Goal: Transaction & Acquisition: Purchase product/service

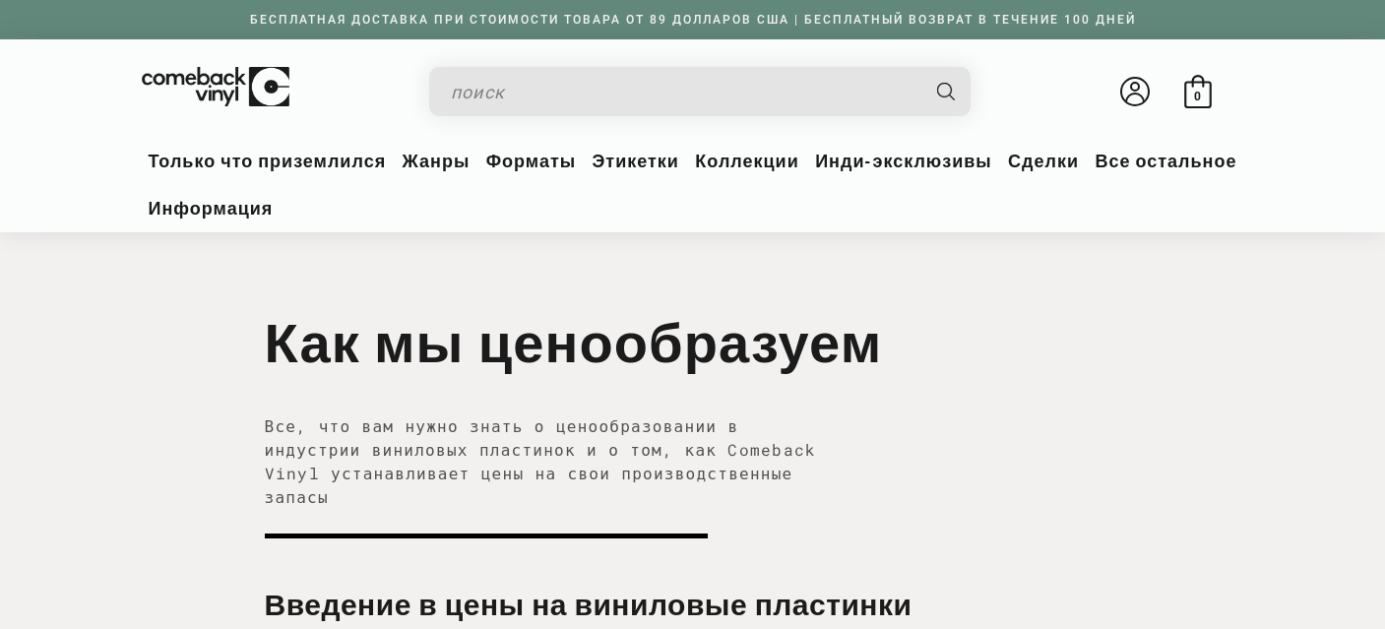
click at [583, 86] on input "Когда результаты автозаполнения доступны, используйте стрелки вверх и вниз для …" at bounding box center [684, 92] width 467 height 40
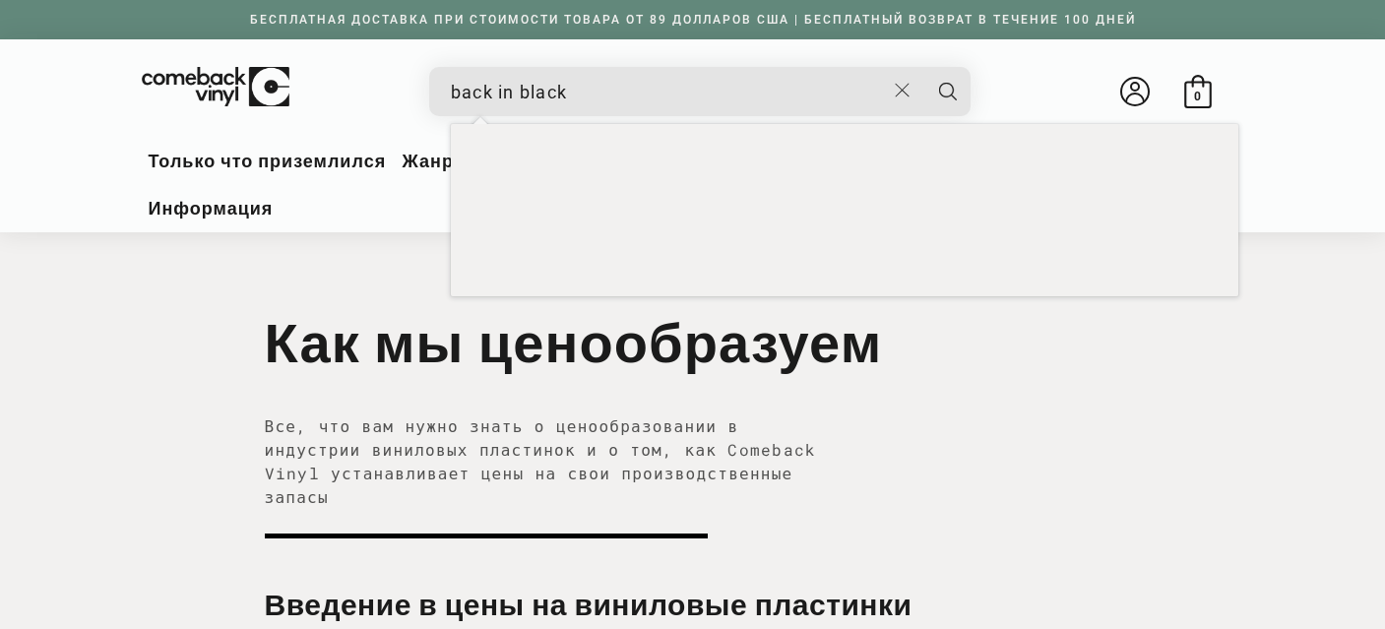
type input "back in black"
click at [924, 67] on button "Поиск" at bounding box center [948, 91] width 49 height 49
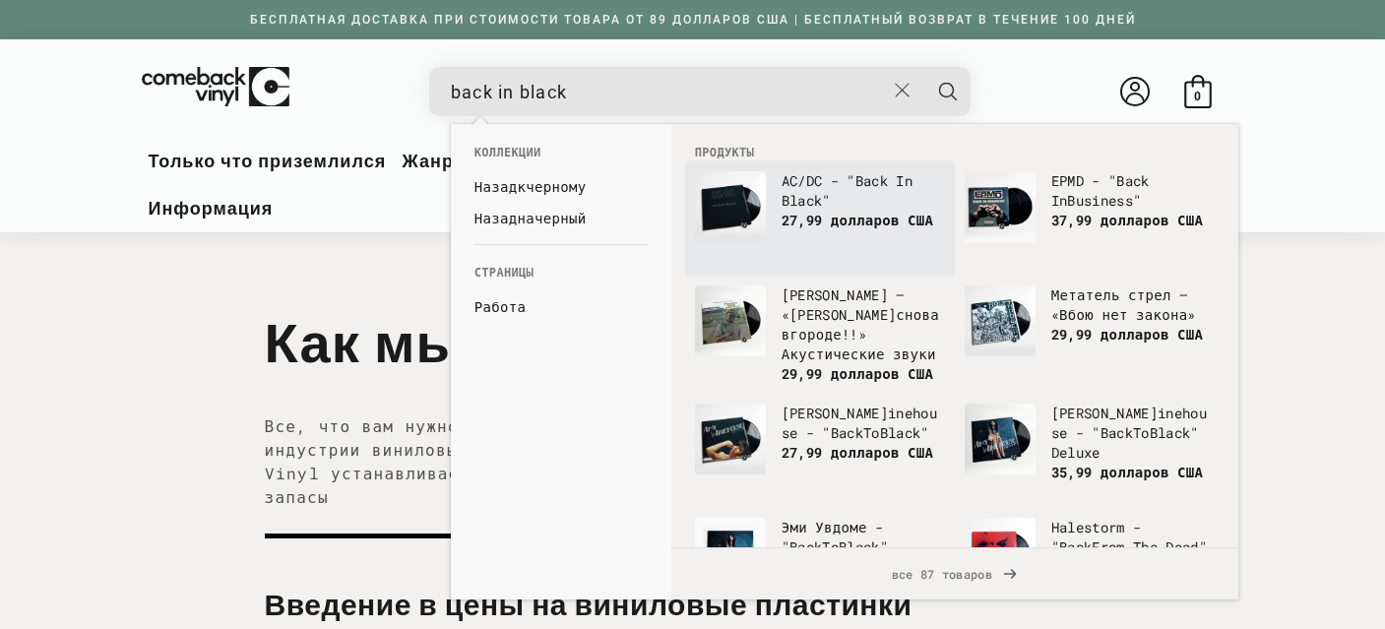
click at [815, 186] on font "AC/DC - "" at bounding box center [819, 180] width 74 height 19
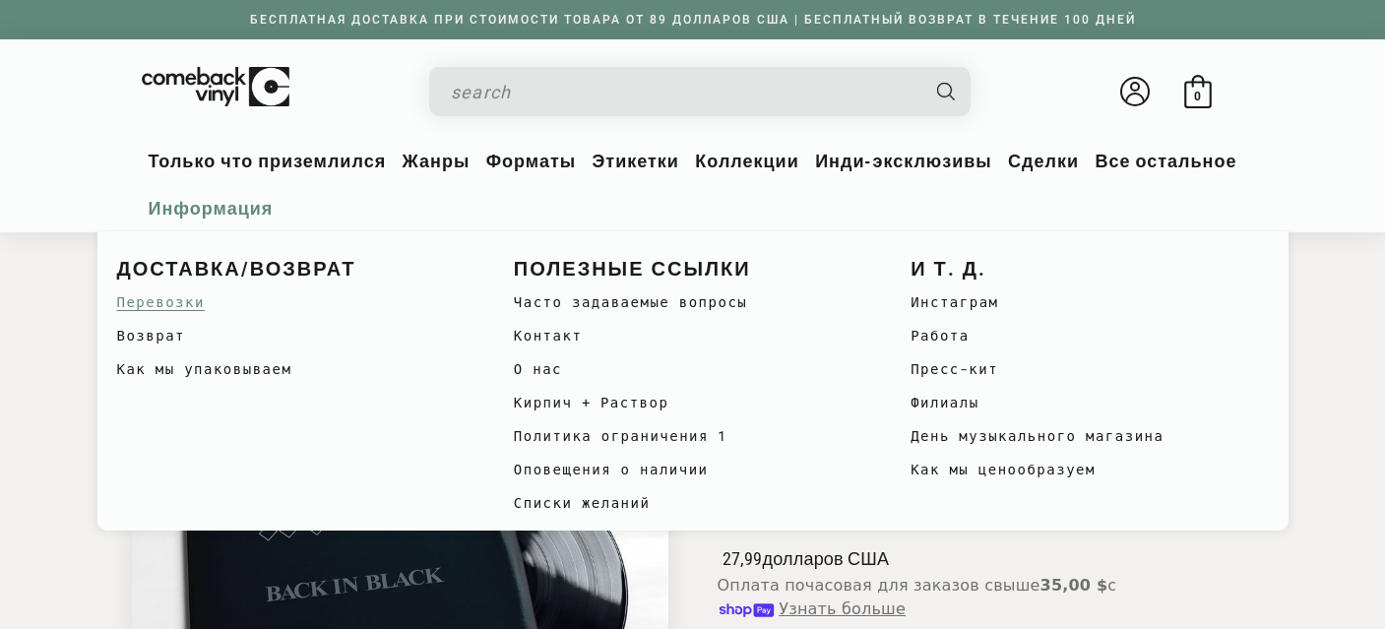
click at [172, 306] on font "Перевозки" at bounding box center [161, 301] width 88 height 19
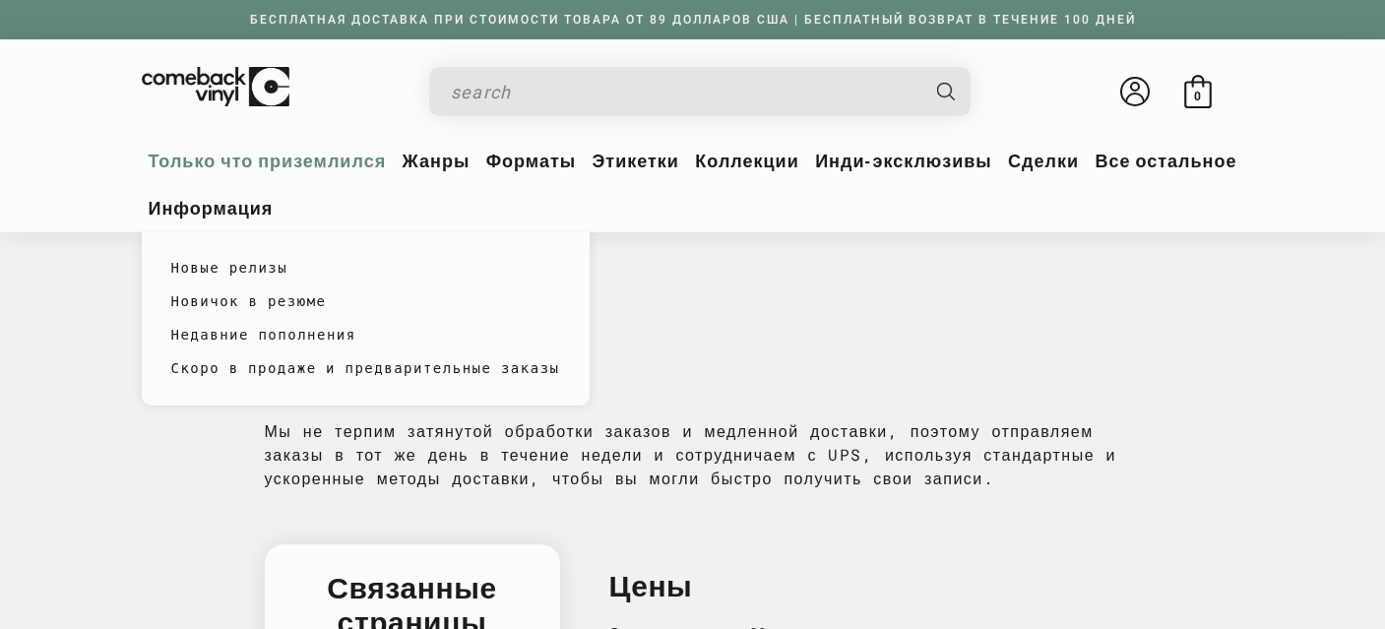
click at [333, 165] on font "Только что приземлился" at bounding box center [268, 161] width 238 height 21
click at [302, 160] on font "Только что приземлился" at bounding box center [268, 161] width 238 height 21
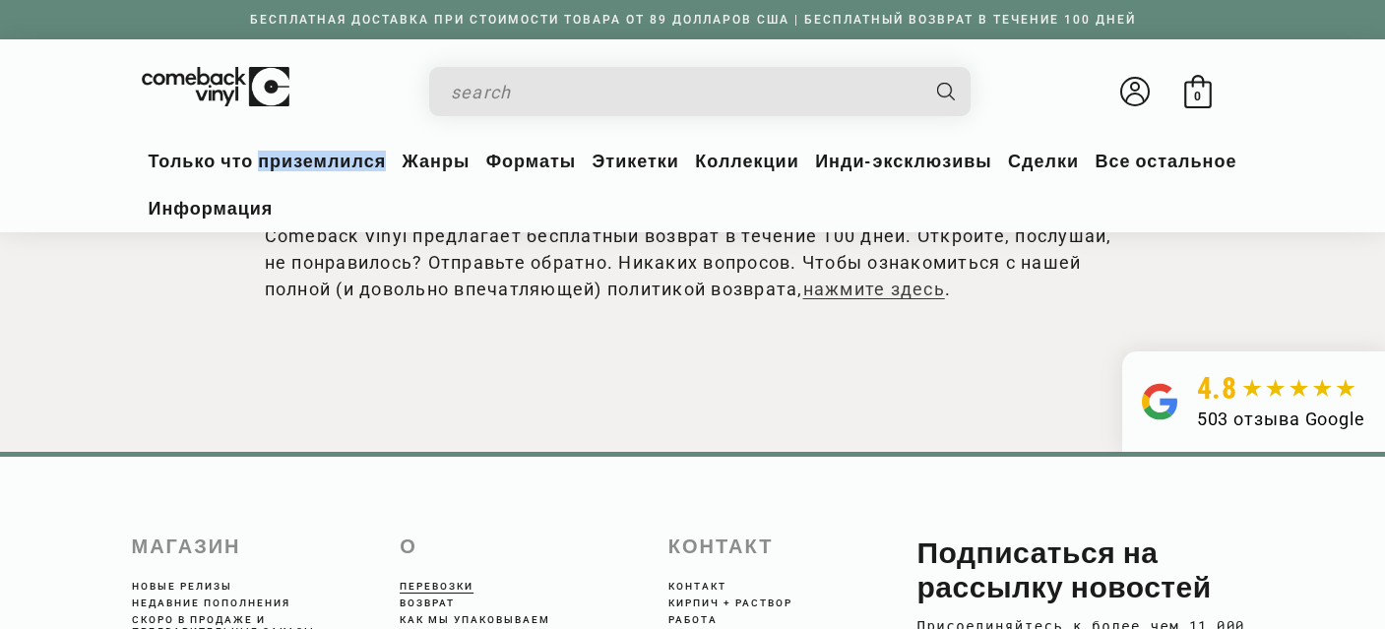
scroll to position [1795, 0]
click at [180, 588] on font "Новые релизы" at bounding box center [182, 585] width 100 height 11
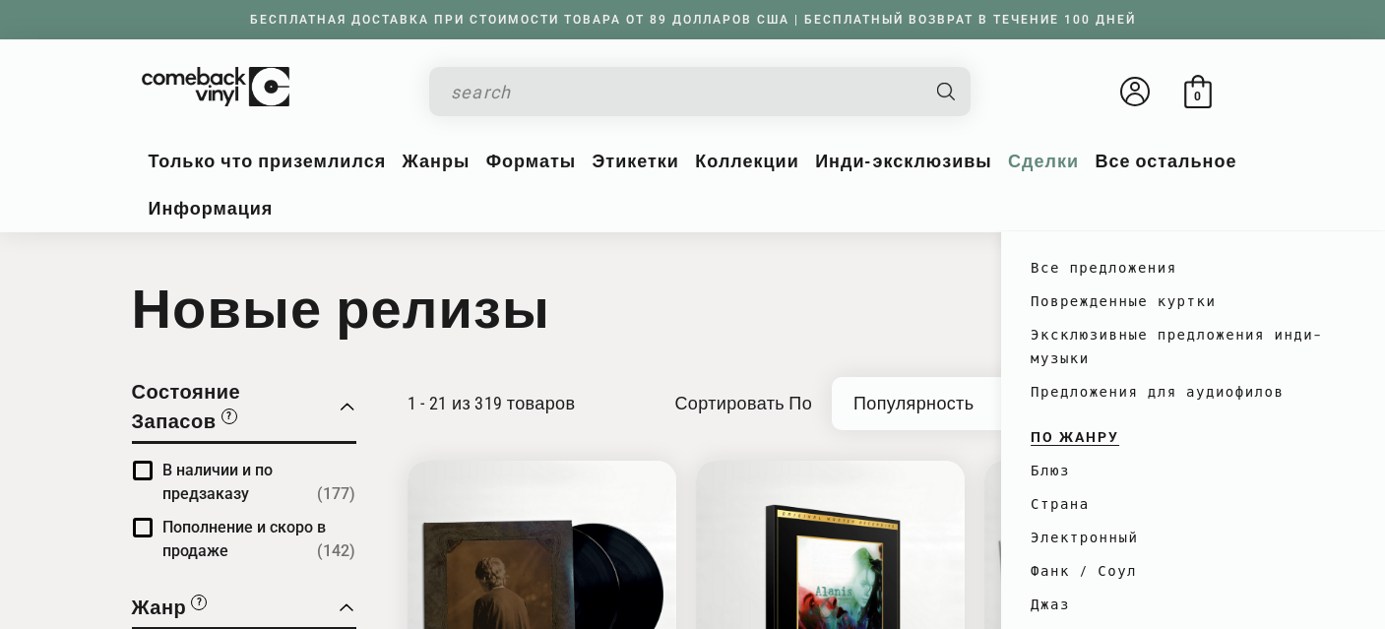
click at [1079, 160] on font "Сделки" at bounding box center [1043, 161] width 71 height 21
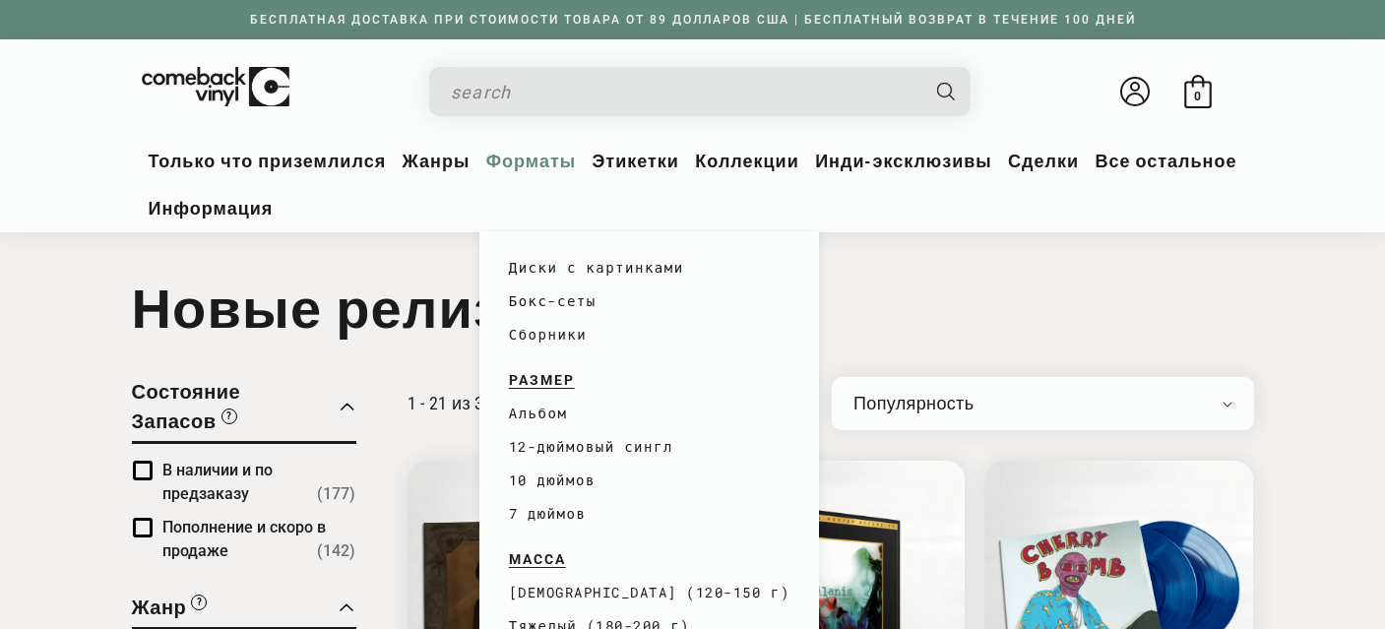
click at [581, 171] on div "Форматы" at bounding box center [531, 167] width 103 height 47
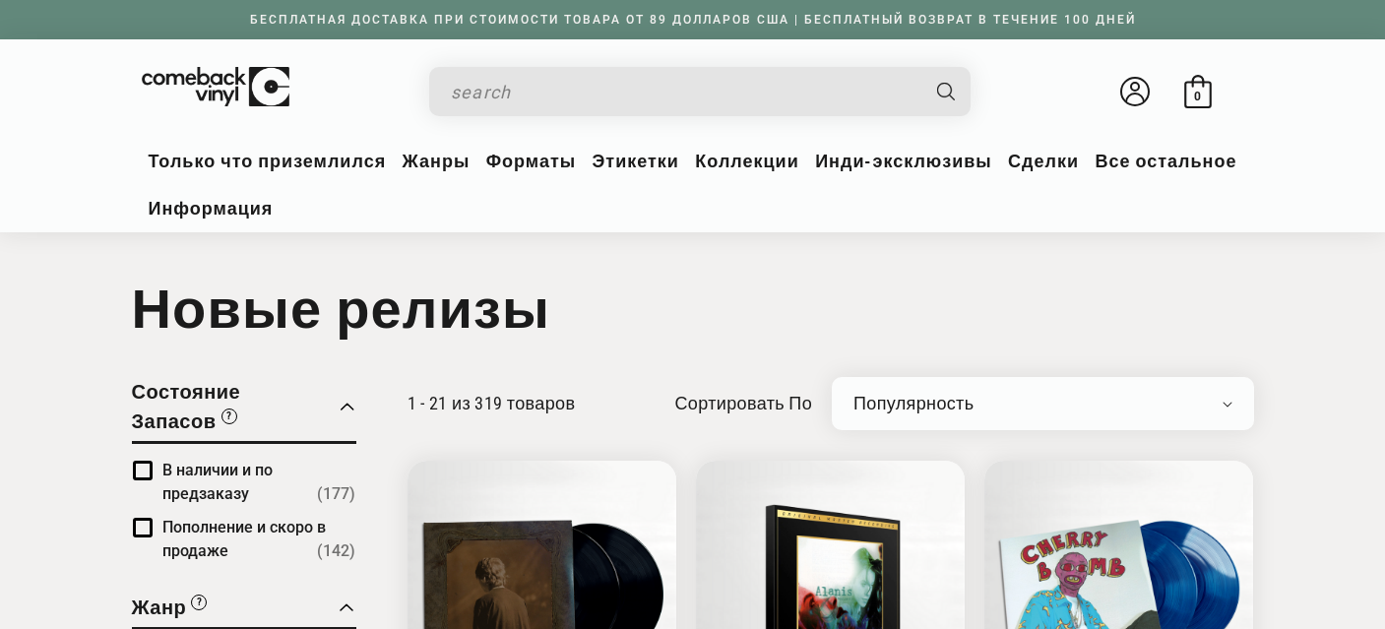
click at [949, 406] on select "Недавно добавлено Популярность Художник (AZ) Цена (по убыванию) Цена (по возрас…" at bounding box center [1043, 404] width 379 height 20
select select "price-ascending"
click at [854, 394] on select "Недавно добавлено Популярность Художник (AZ) Цена (по убыванию) Цена (по возрас…" at bounding box center [1043, 404] width 379 height 20
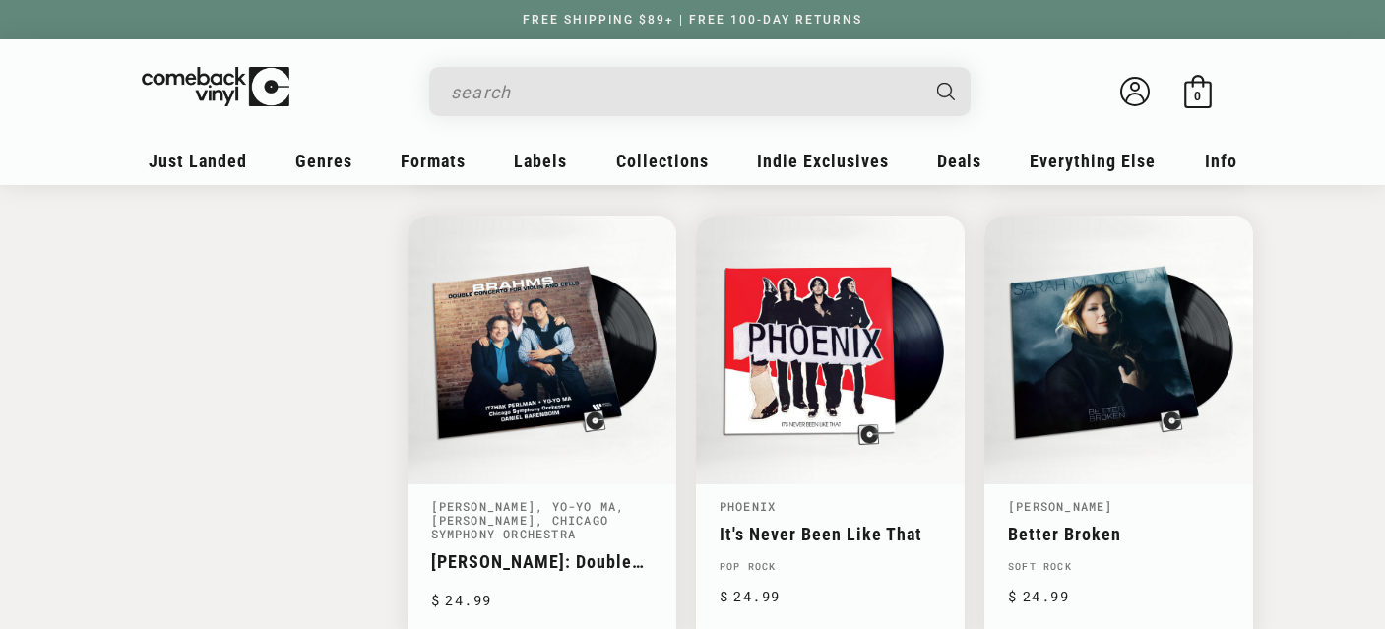
scroll to position [2399, 0]
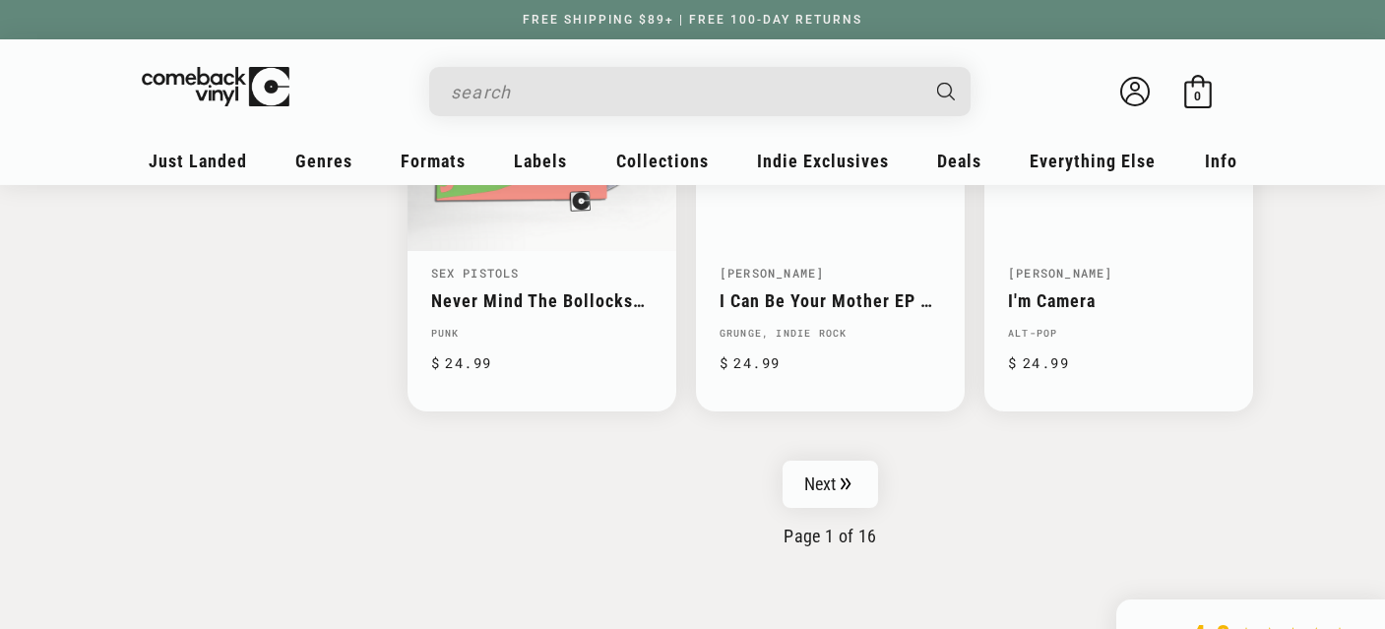
scroll to position [3229, 0]
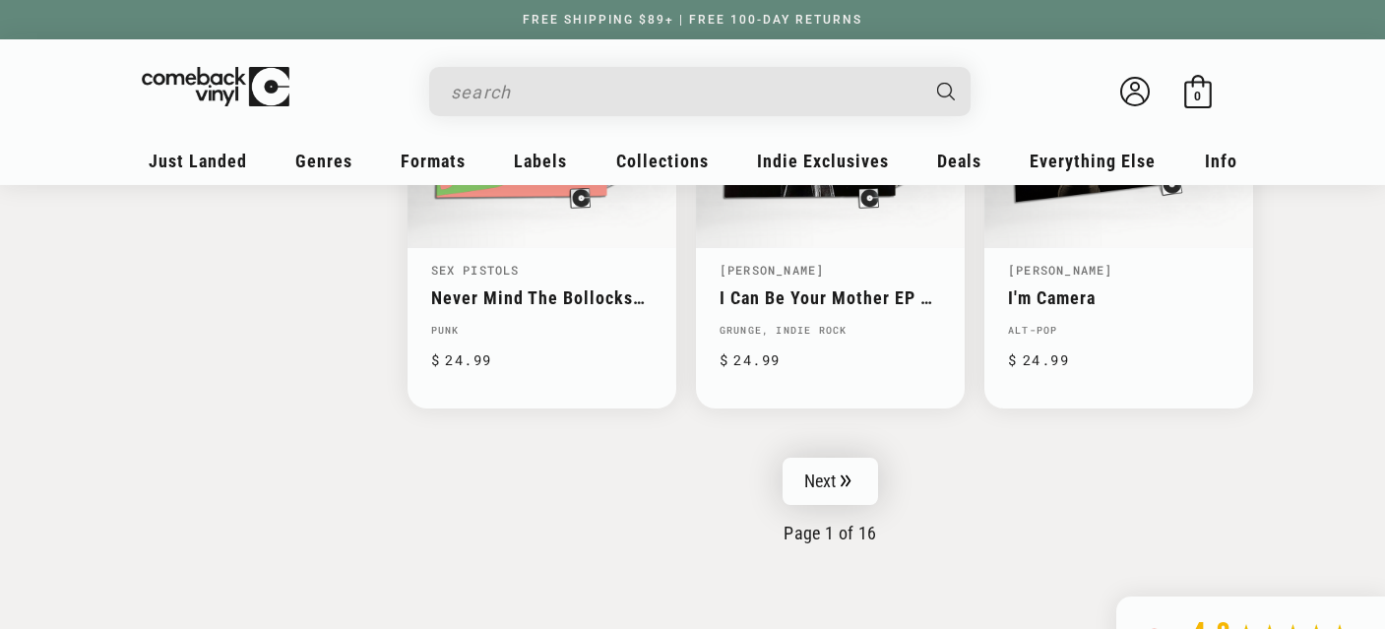
click at [842, 475] on icon "Pagination" at bounding box center [846, 481] width 11 height 13
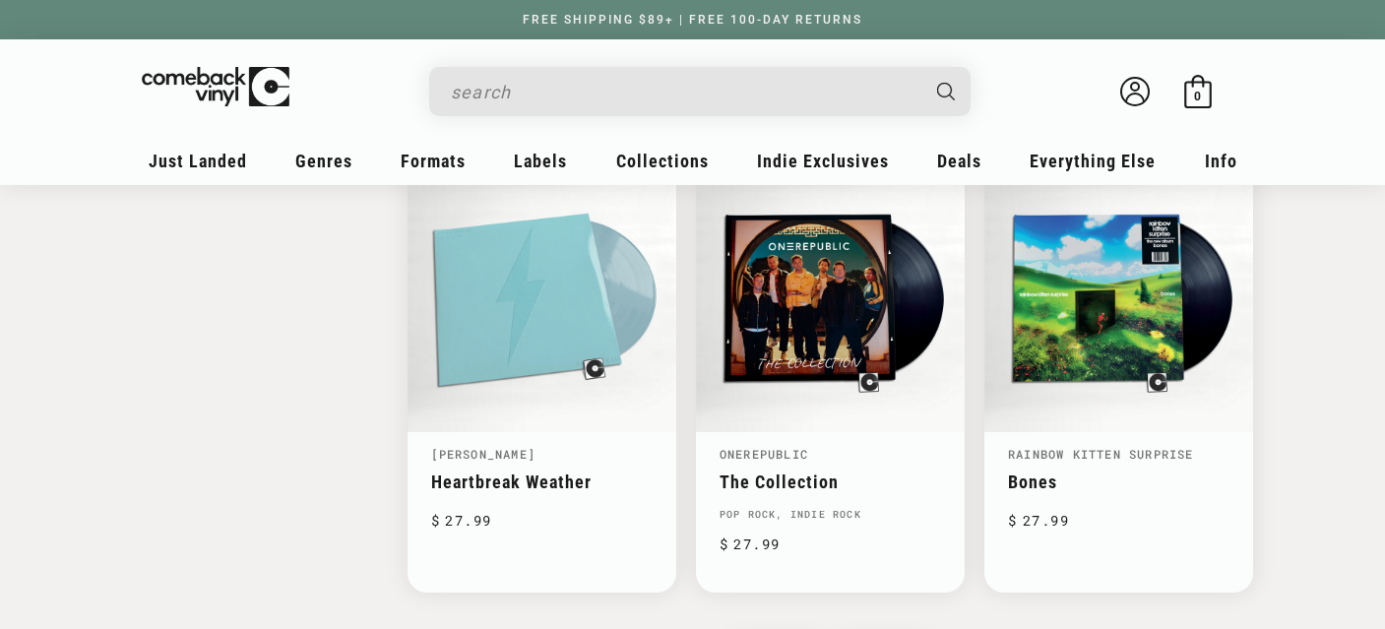
scroll to position [3065, 0]
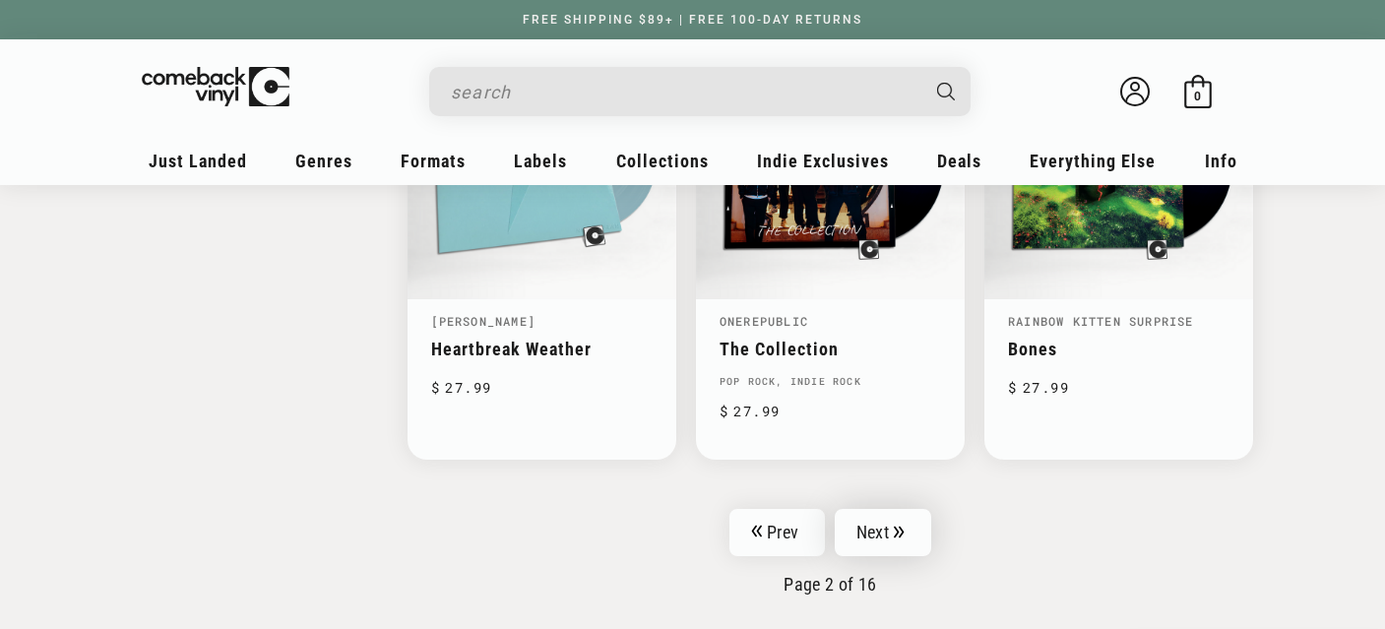
click at [890, 525] on link "Next" at bounding box center [883, 532] width 96 height 47
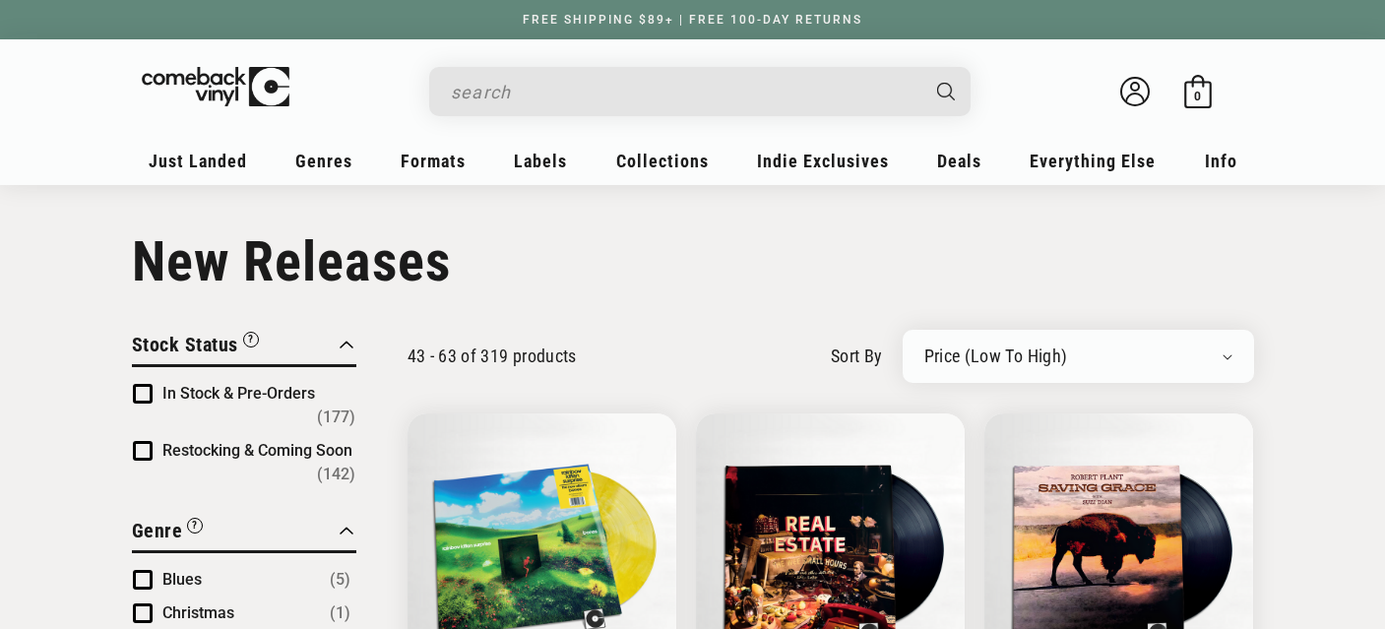
click at [582, 75] on input "When autocomplete results are available use up and down arrows to review and en…" at bounding box center [684, 92] width 467 height 40
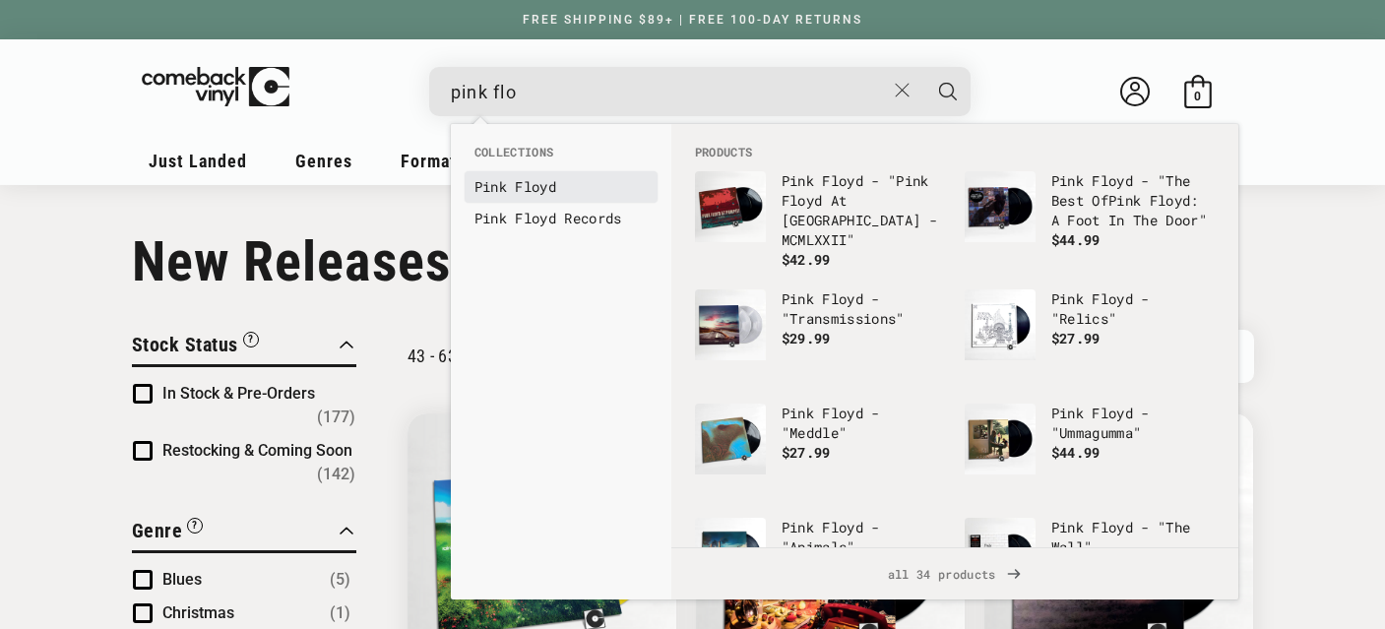
type input "pink flo"
click at [566, 191] on link "Pink Flo yd" at bounding box center [561, 187] width 173 height 20
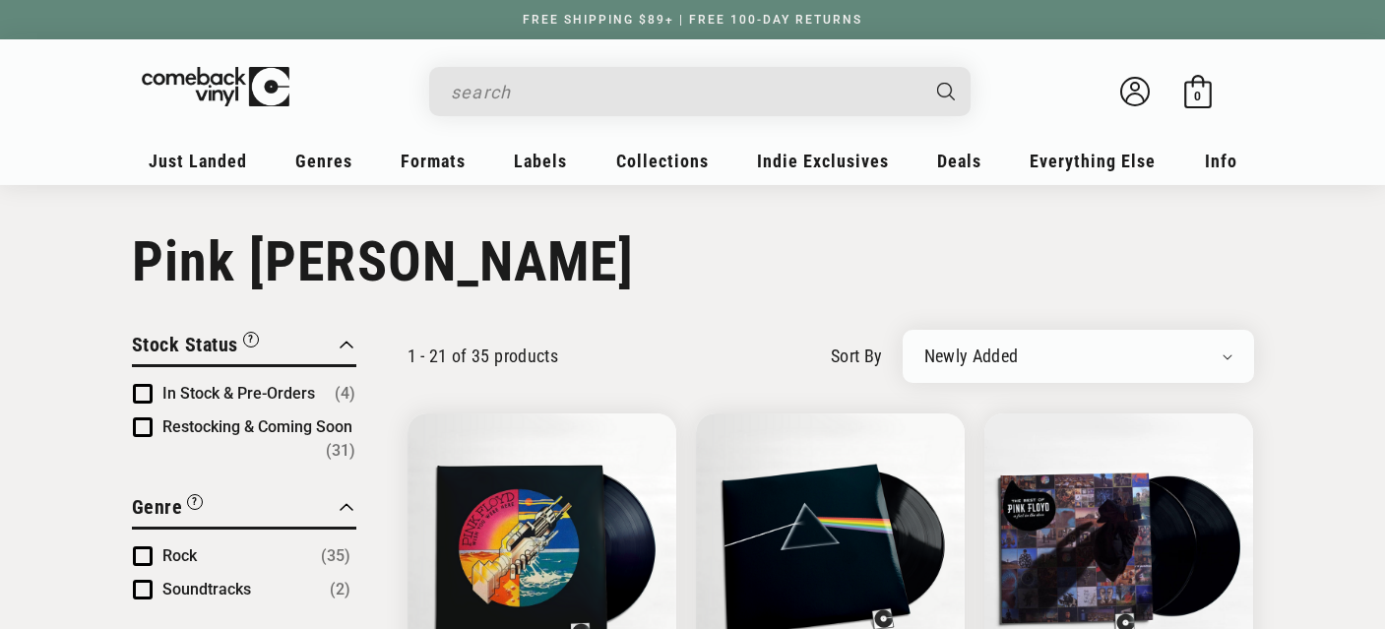
click at [582, 98] on input "When autocomplete results are available use up and down arrows to review and en…" at bounding box center [684, 92] width 467 height 40
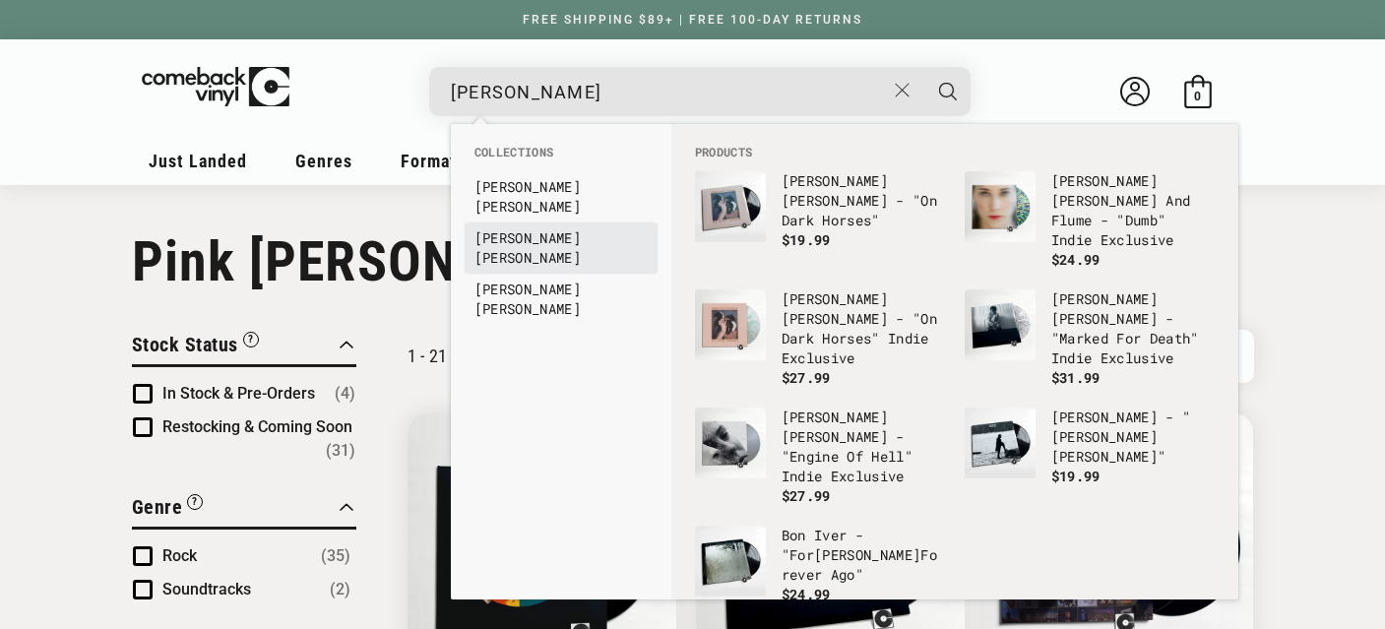
type input "emma"
click at [547, 228] on link "Emma Ruth Rundle" at bounding box center [561, 247] width 173 height 39
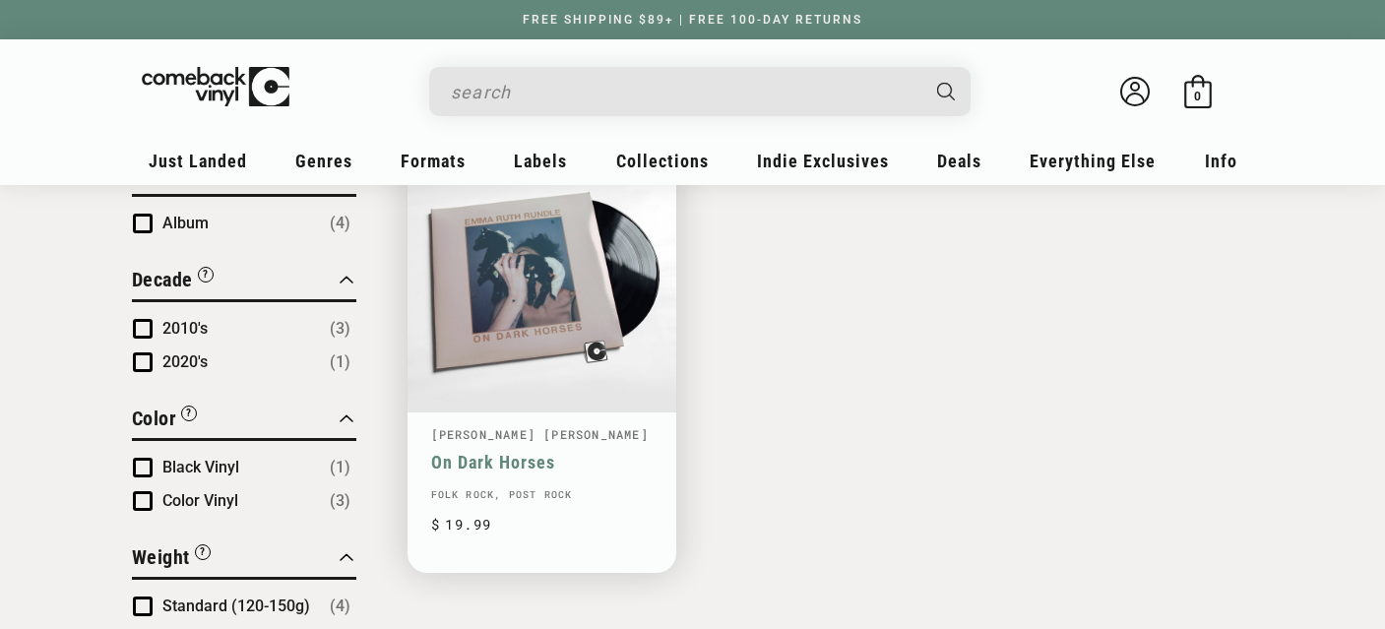
scroll to position [747, 0]
click at [534, 456] on link "On Dark Horses" at bounding box center [542, 461] width 222 height 21
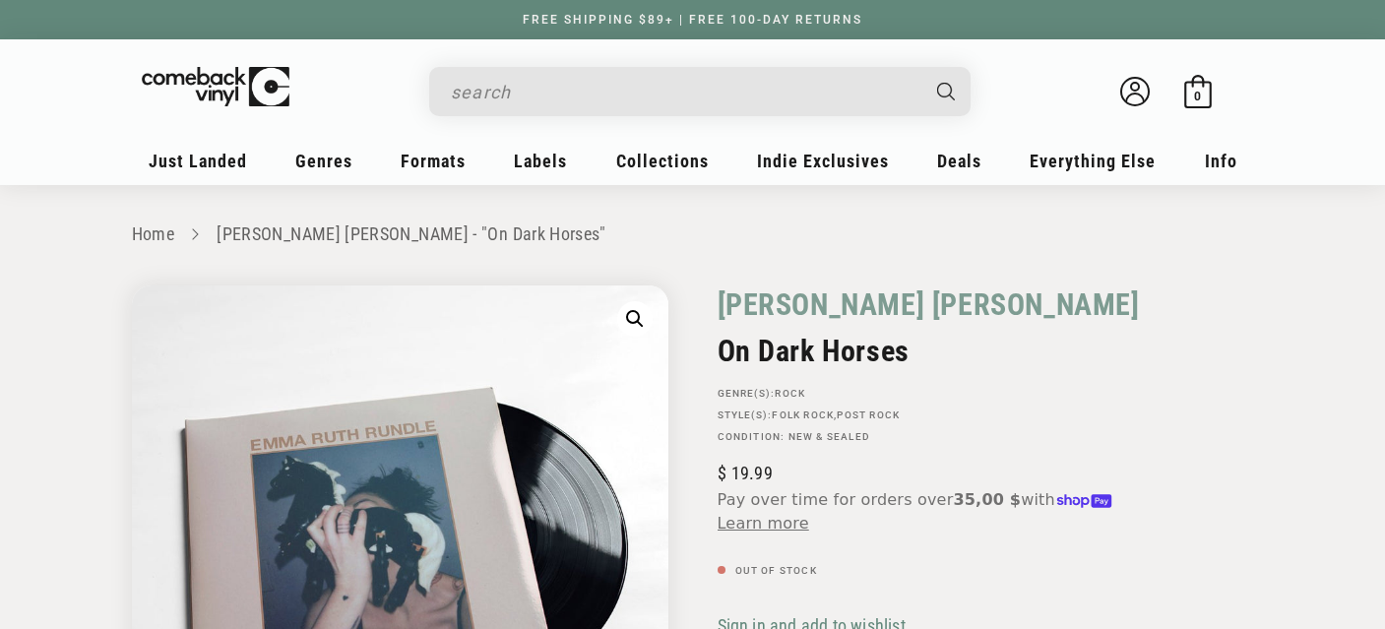
scroll to position [82, 0]
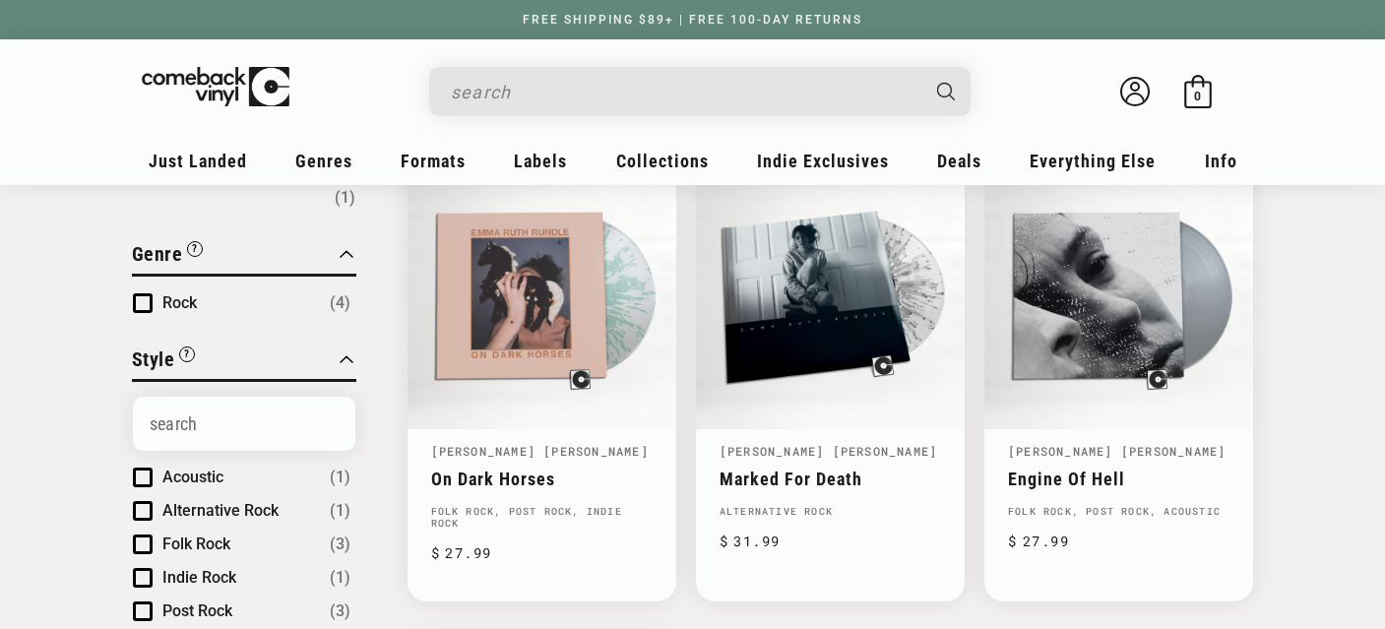
scroll to position [273, 0]
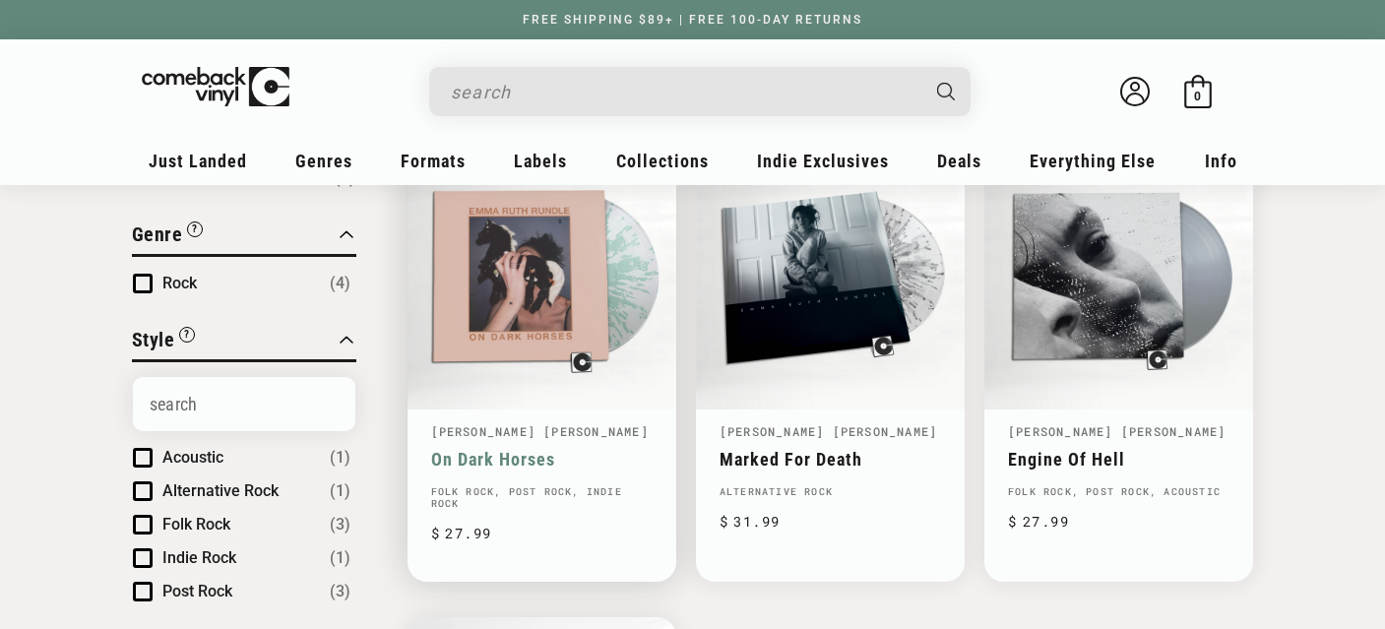
click at [582, 470] on link "On Dark Horses" at bounding box center [542, 459] width 222 height 21
